Goal: Navigation & Orientation: Find specific page/section

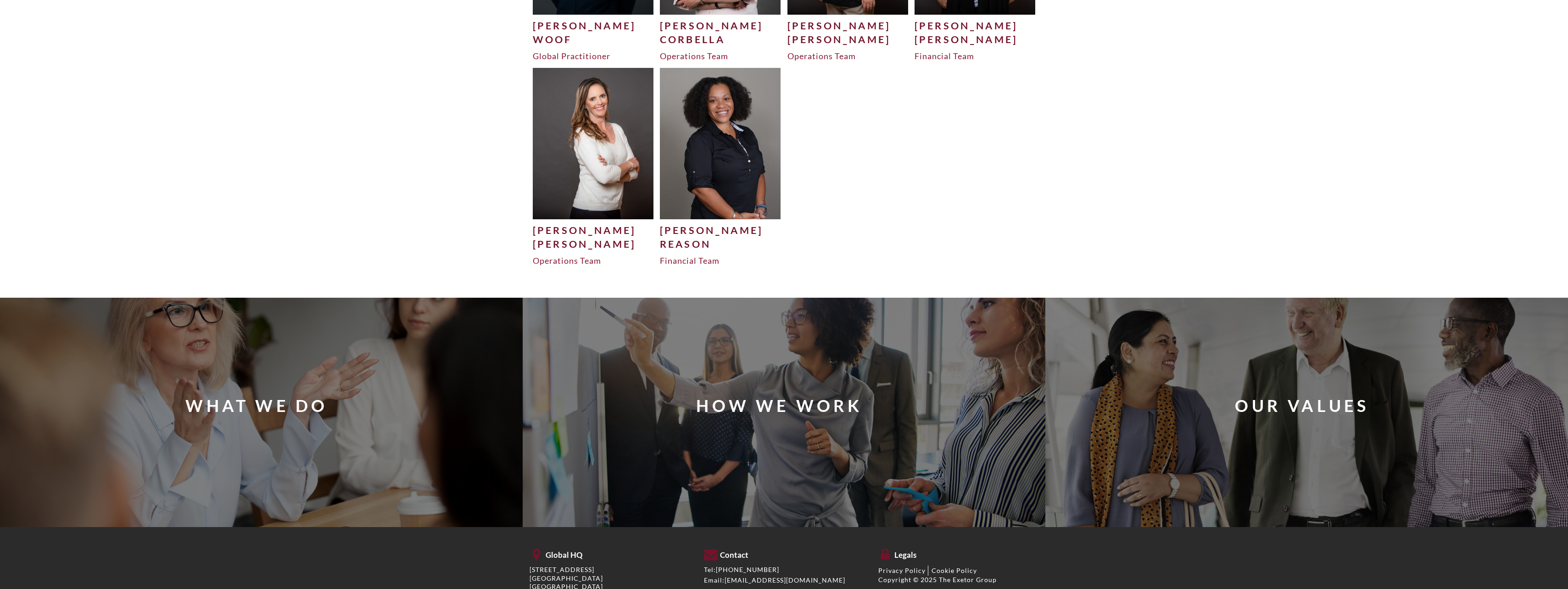
scroll to position [3087, 0]
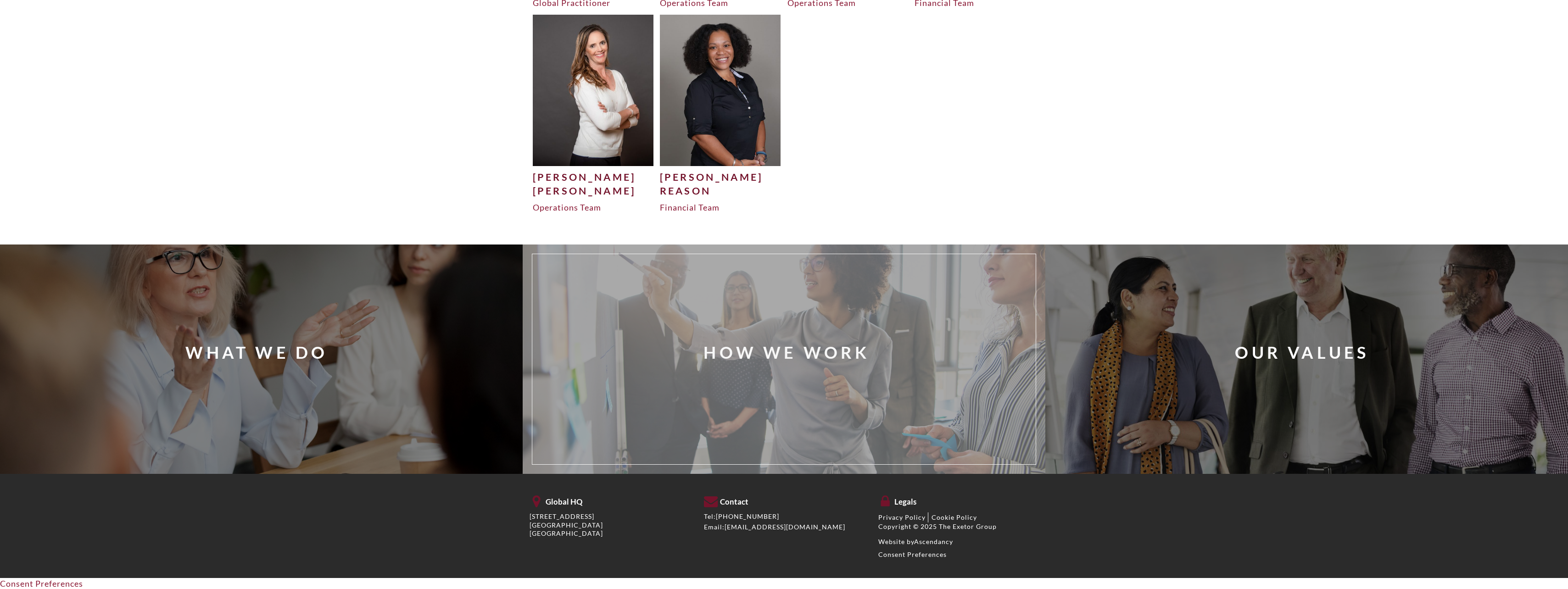
click at [781, 354] on div "How We Work" at bounding box center [786, 352] width 166 height 23
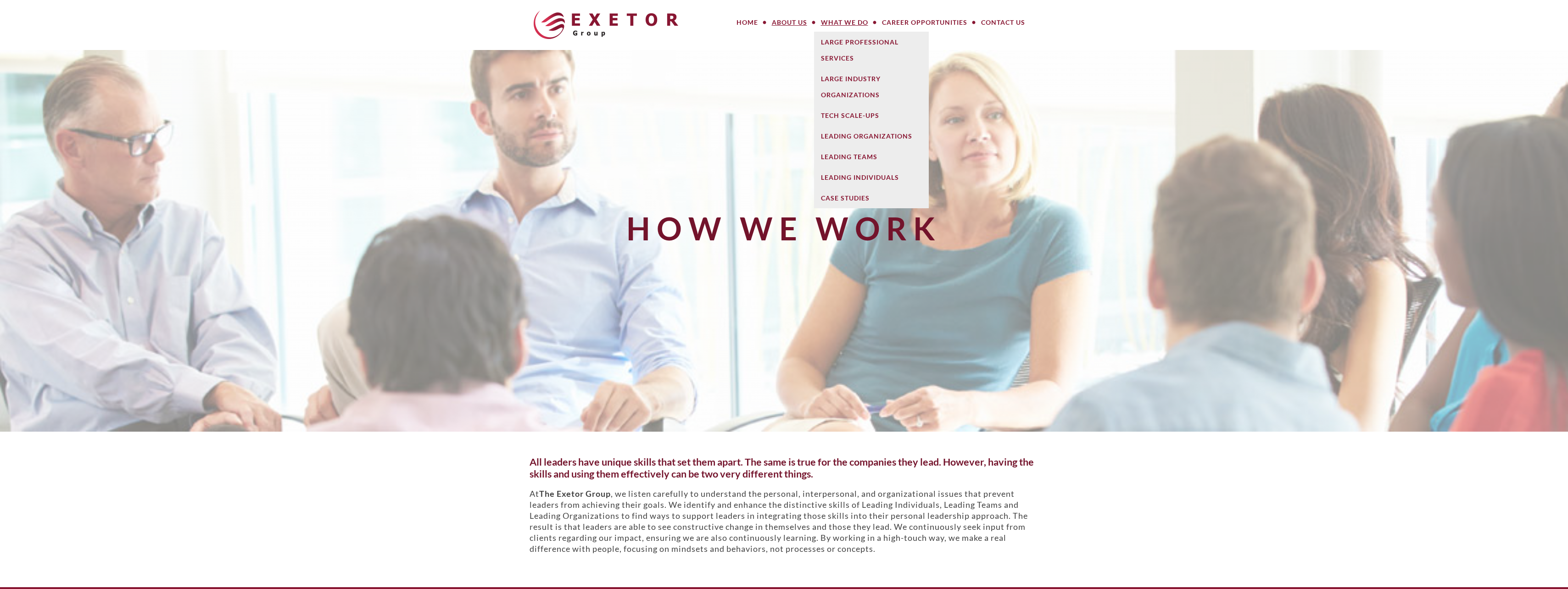
click at [837, 23] on link "What We Do" at bounding box center [844, 22] width 61 height 18
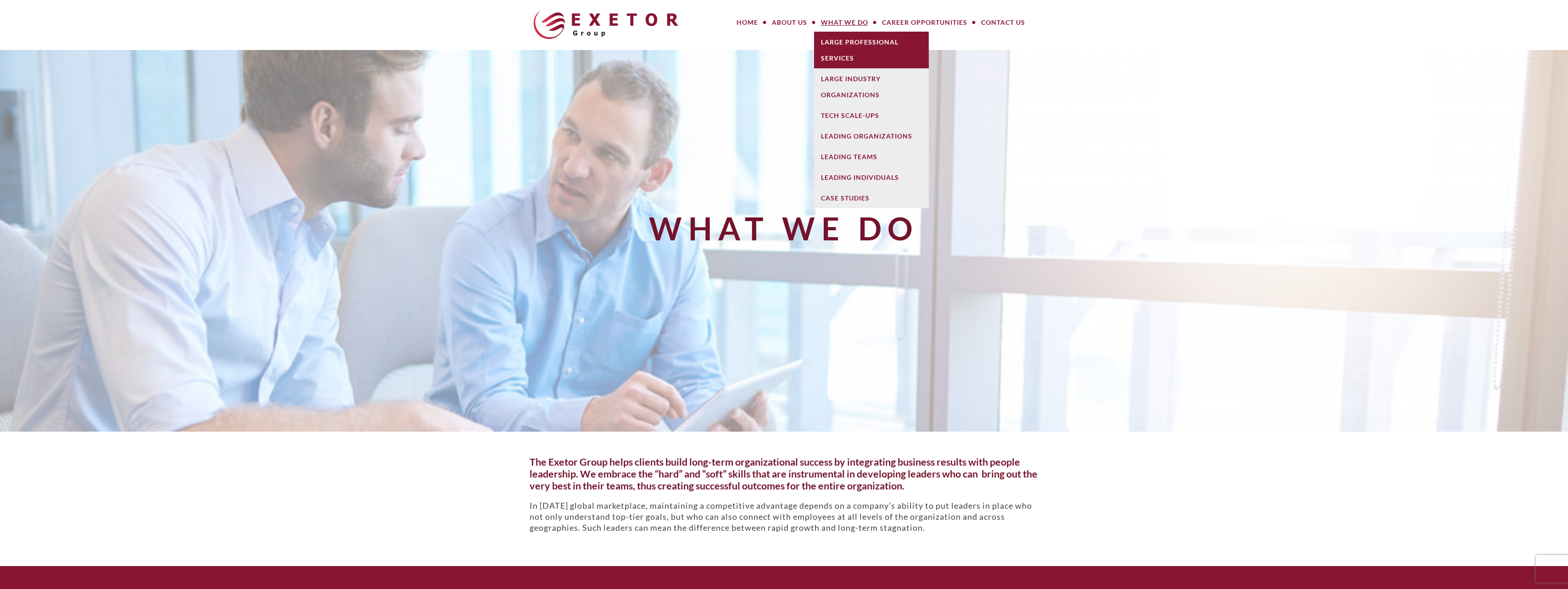
click at [890, 57] on link "Large Professional Services" at bounding box center [871, 50] width 115 height 36
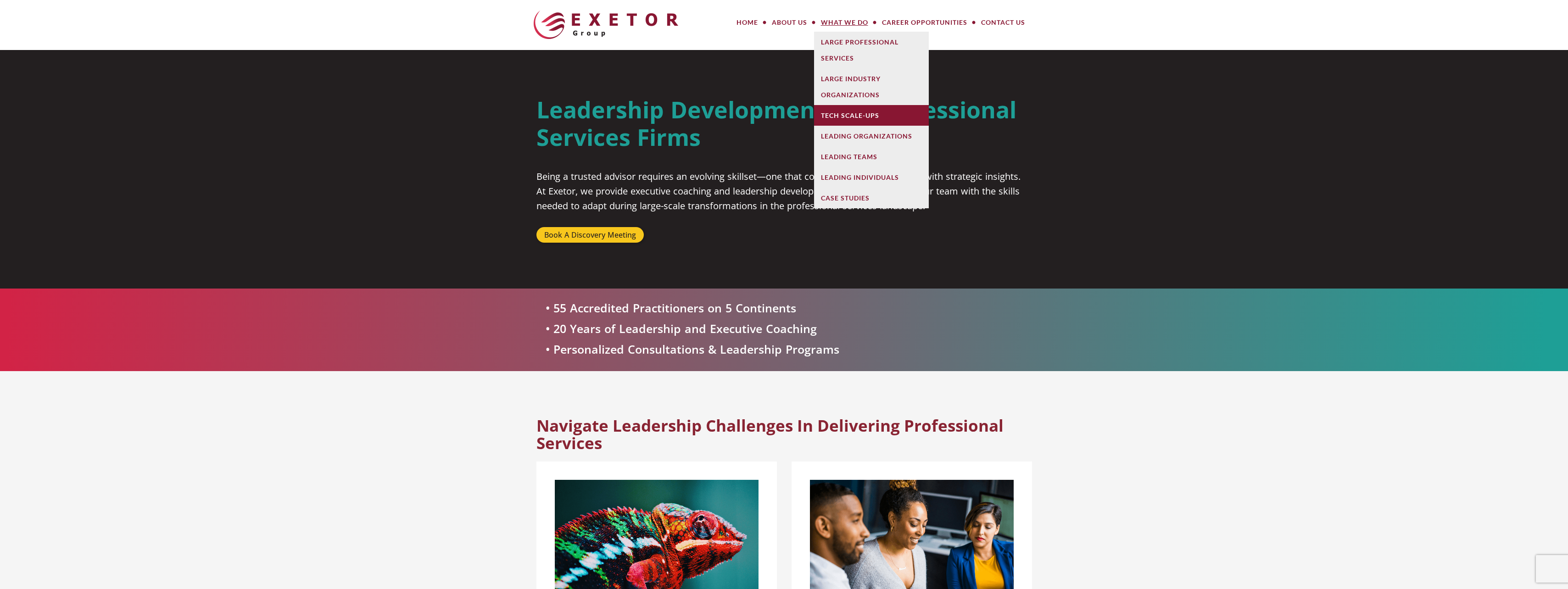
click at [842, 109] on link "Tech Scale-Ups" at bounding box center [871, 115] width 115 height 21
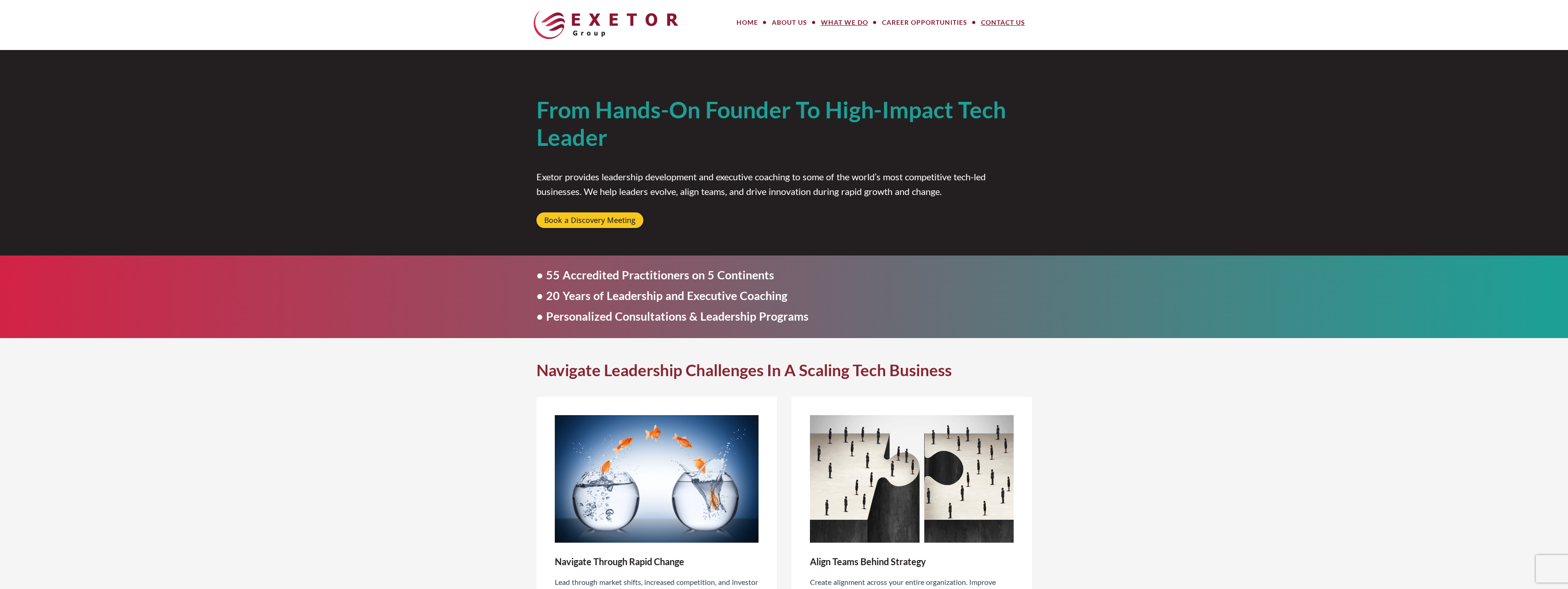
click at [1015, 22] on link "Contact Us" at bounding box center [1003, 22] width 58 height 18
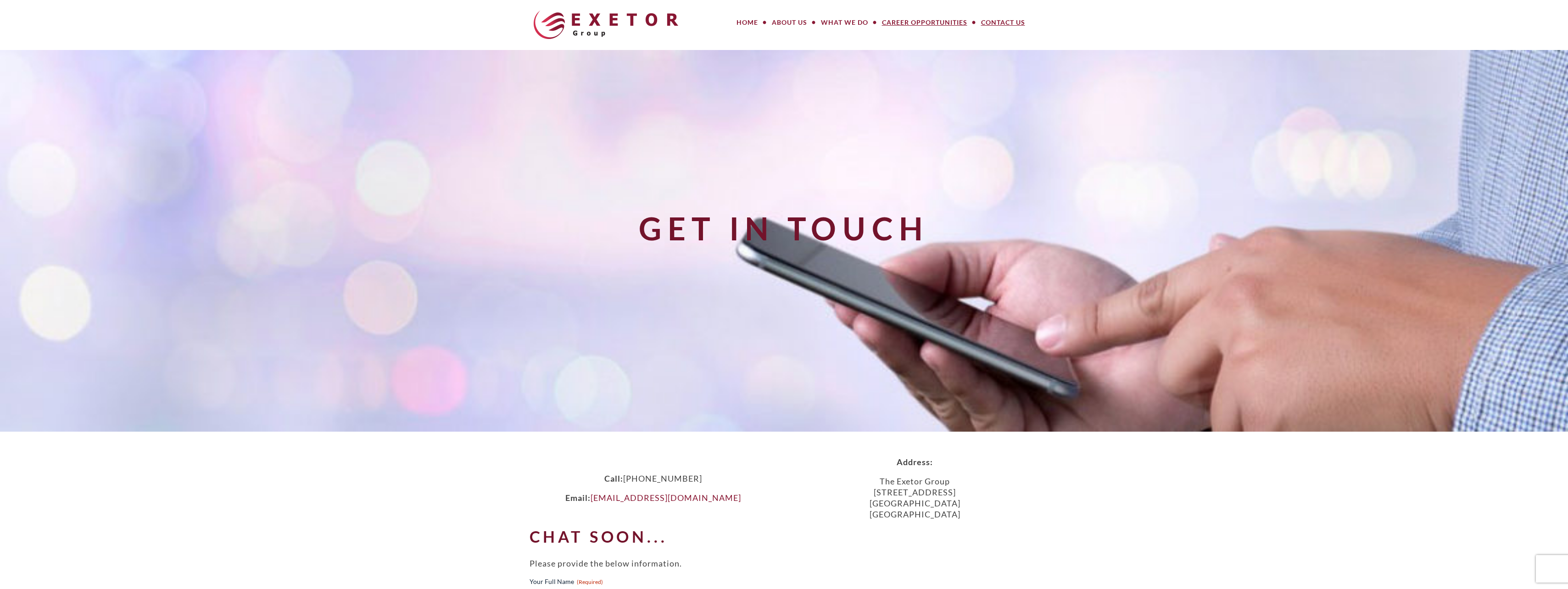
click at [904, 28] on link "Career Opportunities" at bounding box center [924, 22] width 99 height 18
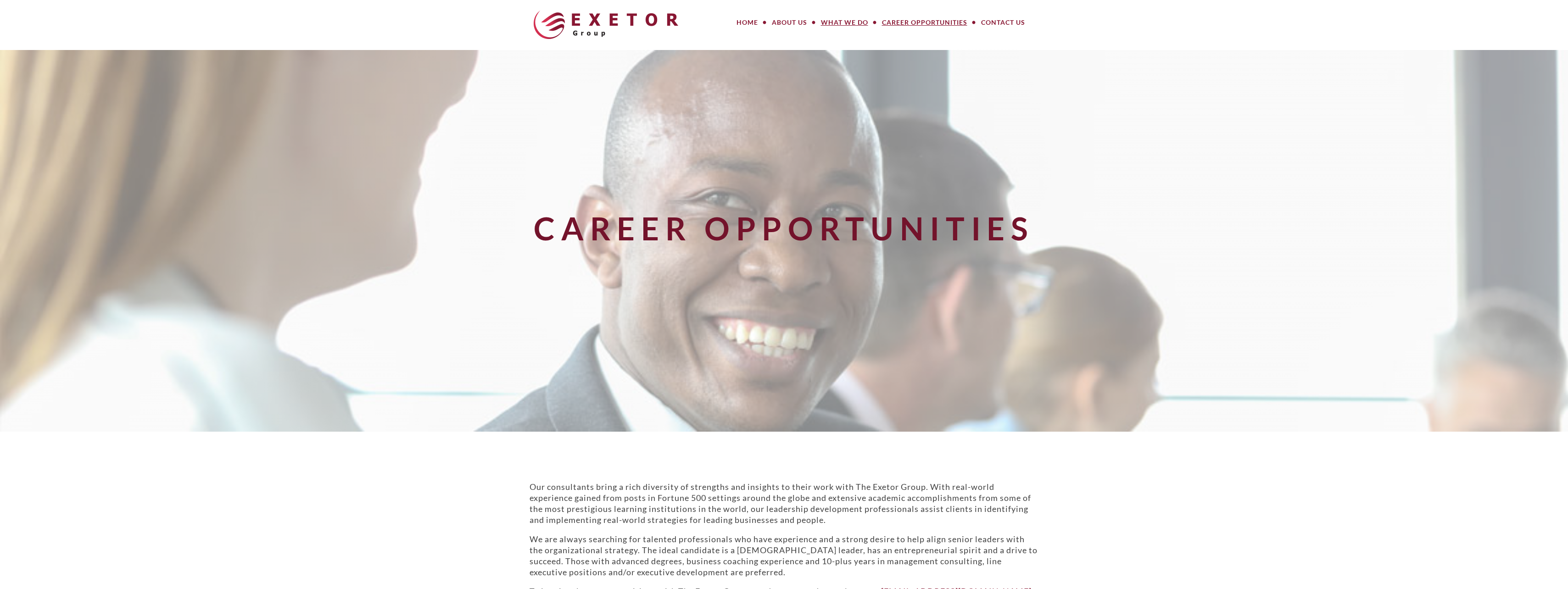
click at [838, 20] on link "What We Do" at bounding box center [844, 22] width 61 height 18
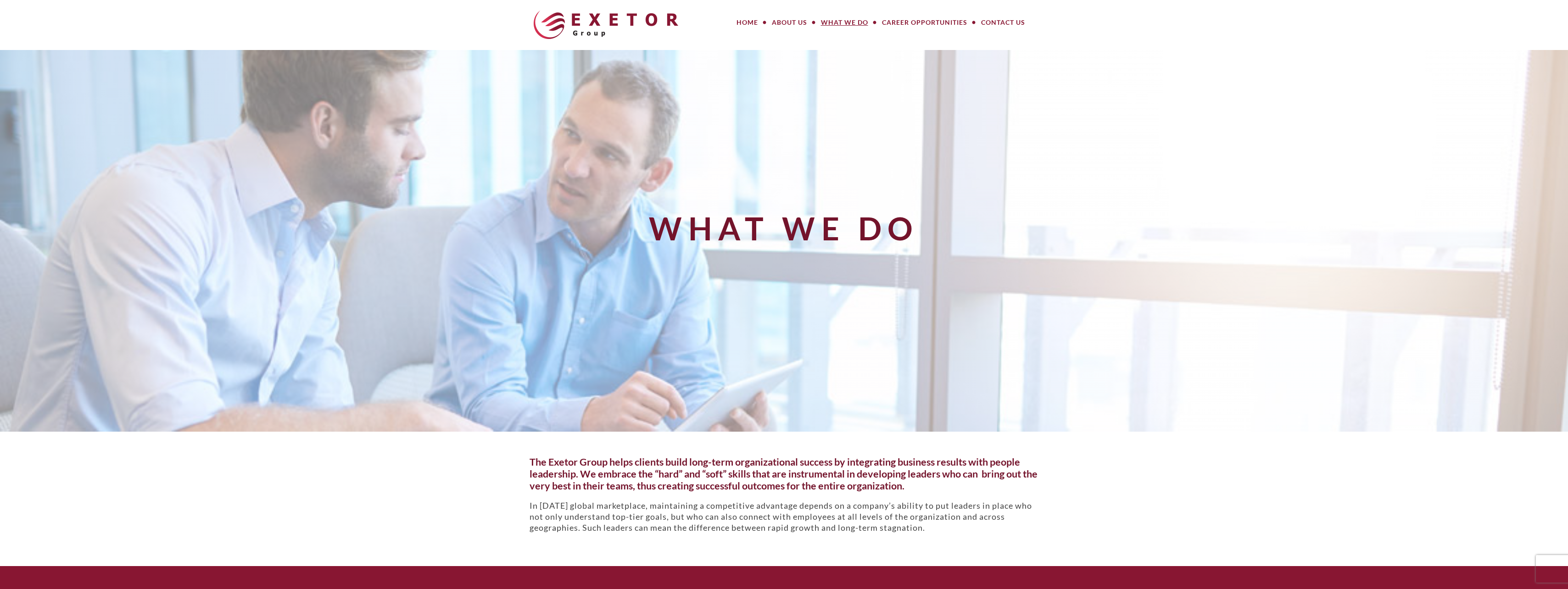
click at [796, 43] on div "MENU MENU Home About Us Meet Our Team How We Work Our Values What We Do Large P…" at bounding box center [872, 25] width 349 height 36
click at [791, 22] on link "About Us" at bounding box center [789, 22] width 49 height 18
click at [791, 41] on link "Meet Our Team" at bounding box center [822, 42] width 115 height 21
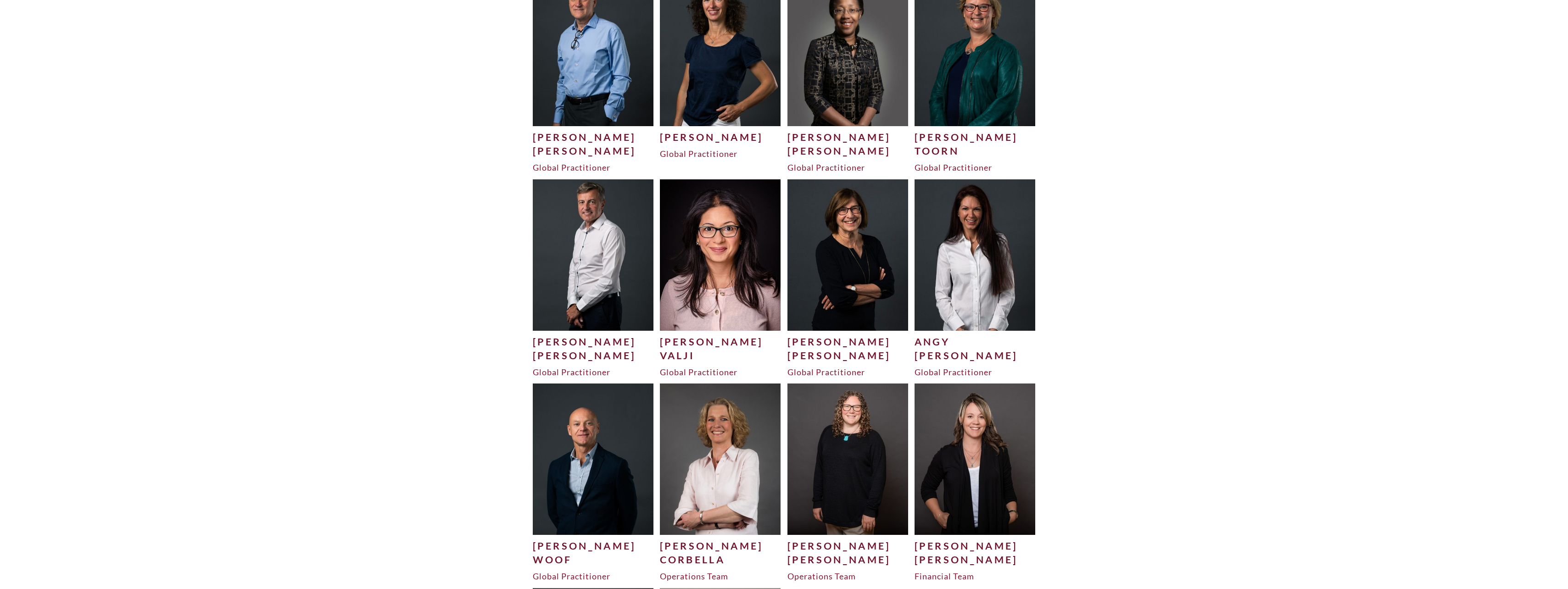
scroll to position [2499, 0]
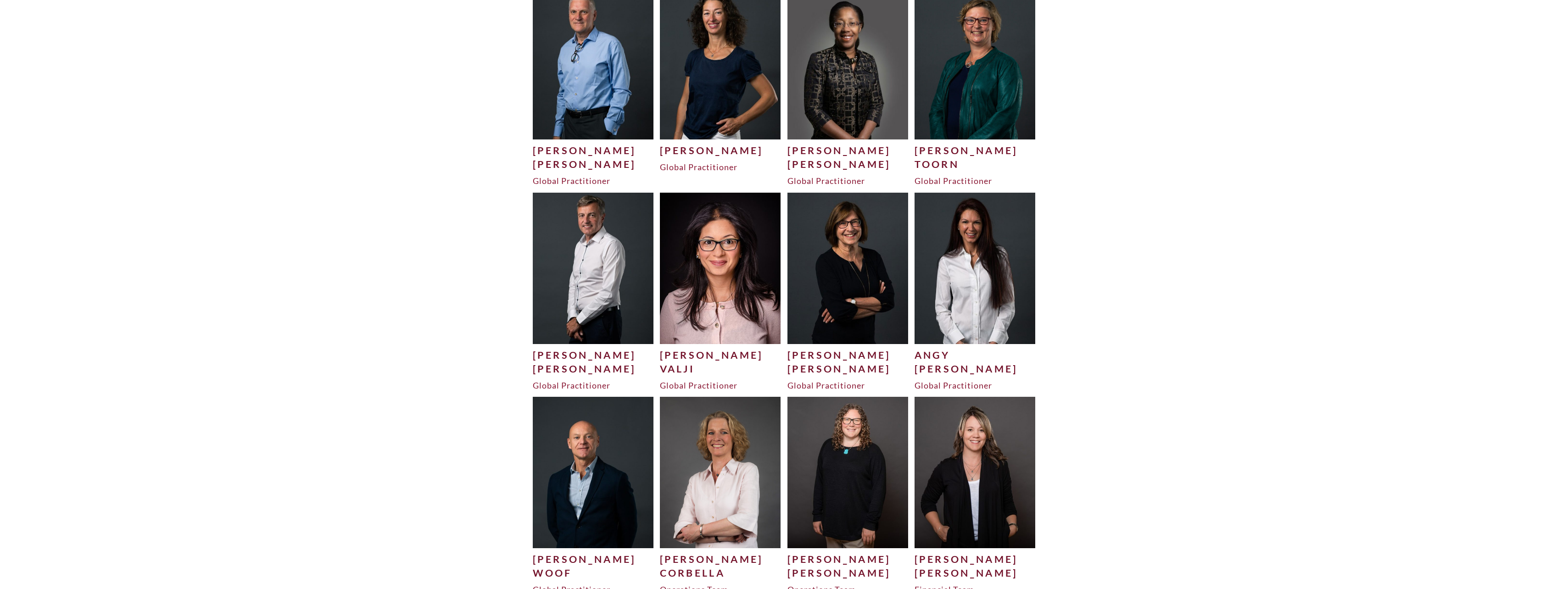
click at [683, 370] on div "Valji" at bounding box center [720, 369] width 121 height 13
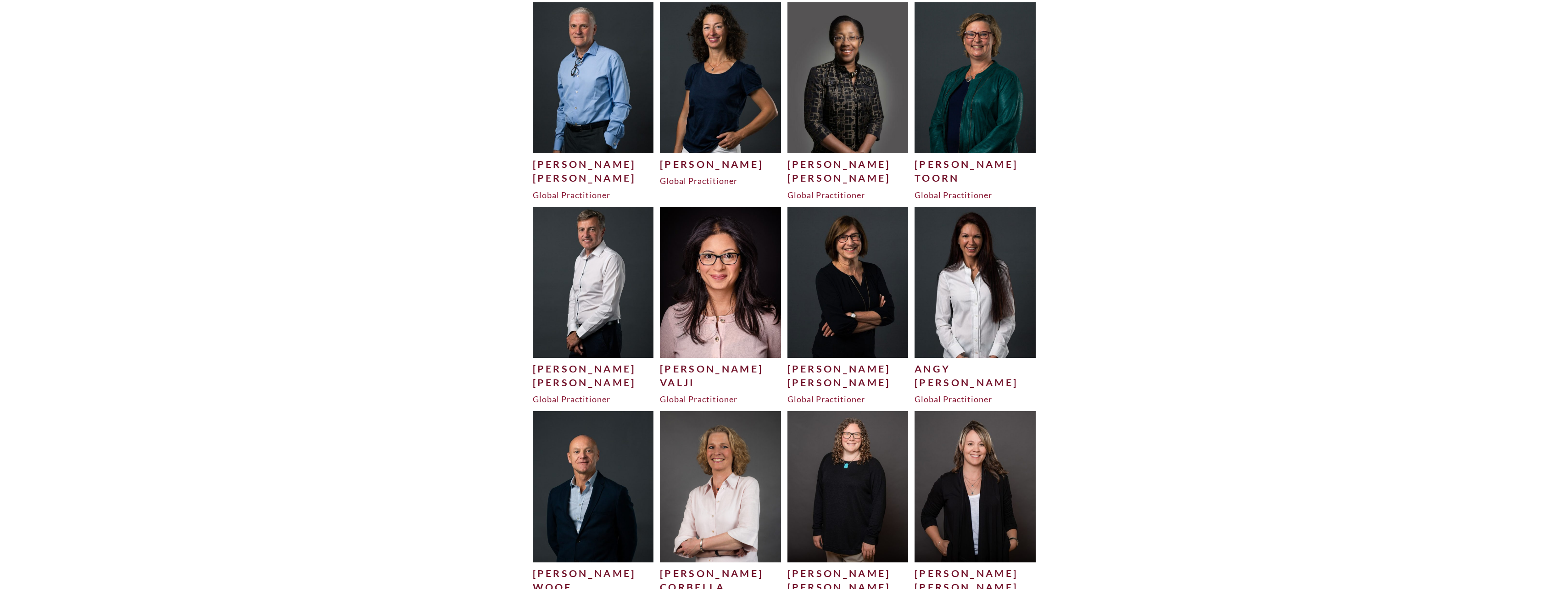
click at [933, 362] on div "Angy" at bounding box center [975, 369] width 121 height 13
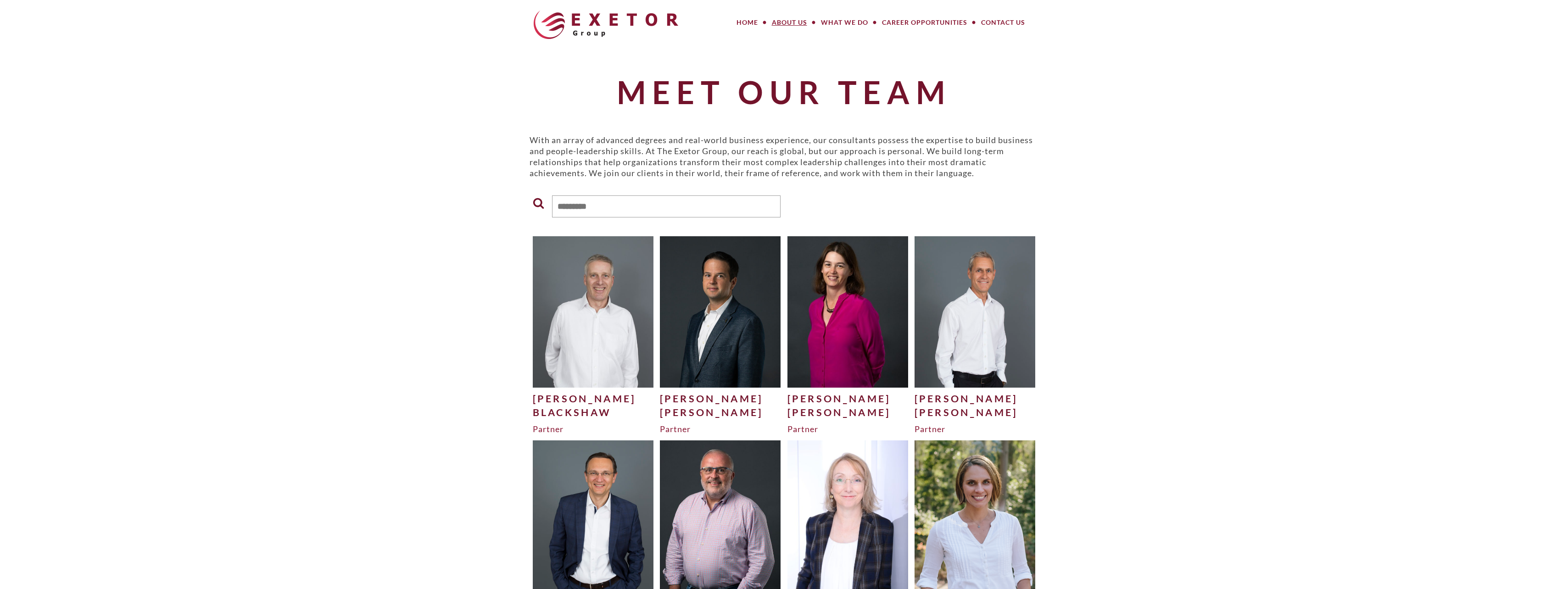
scroll to position [643, 0]
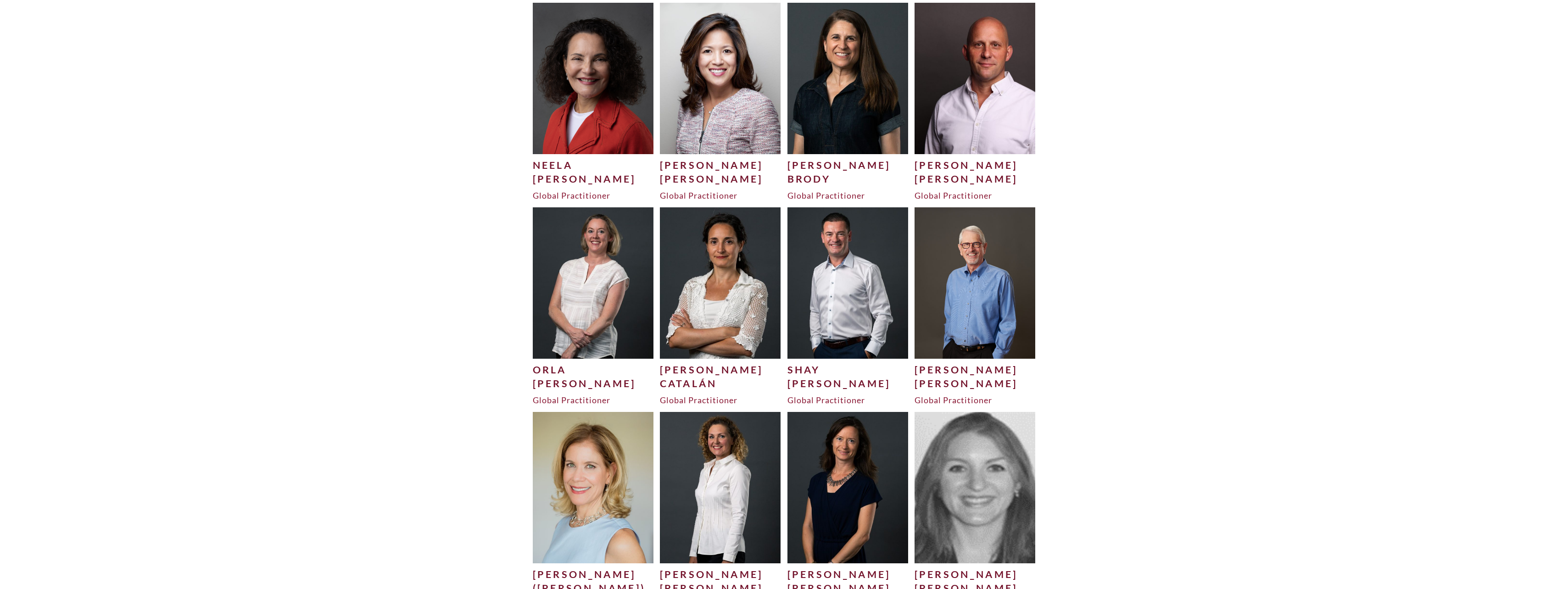
drag, startPoint x: 683, startPoint y: 381, endPoint x: 743, endPoint y: 369, distance: 61.2
click at [683, 381] on div "Catalán" at bounding box center [720, 383] width 121 height 13
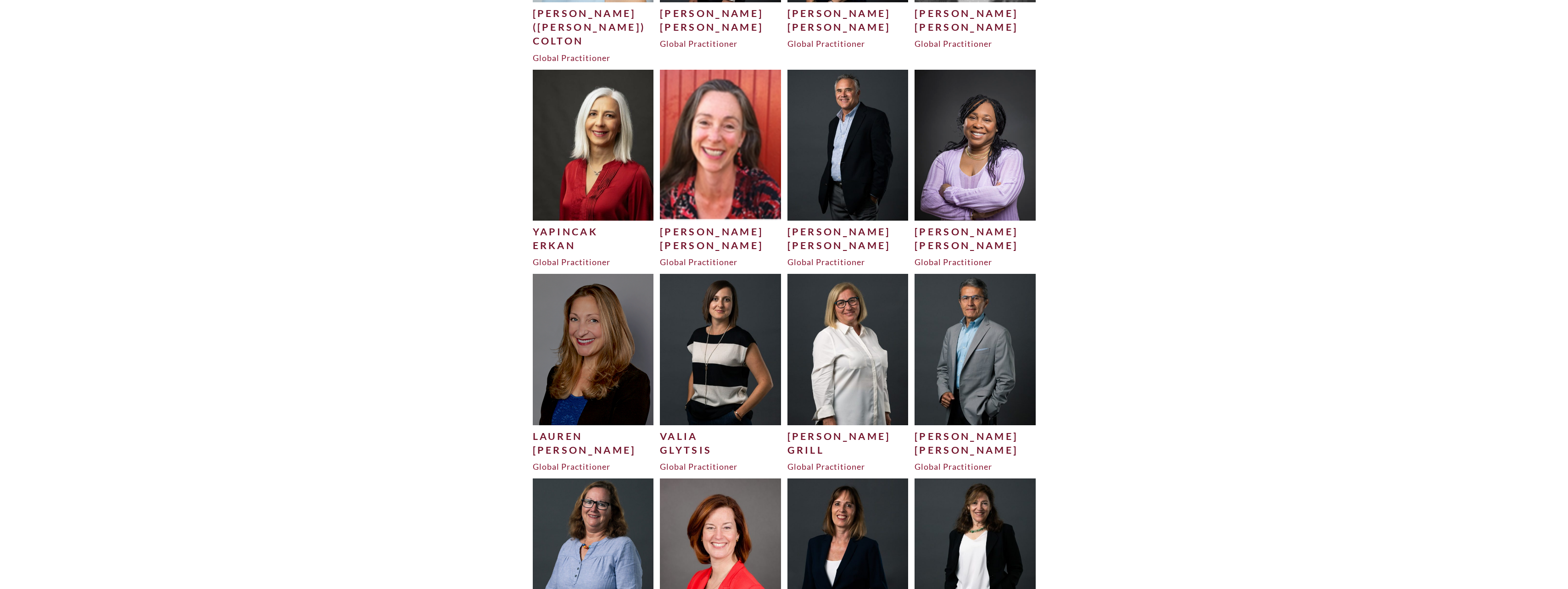
click at [722, 443] on div "Glytsis" at bounding box center [720, 450] width 121 height 13
